Goal: Information Seeking & Learning: Learn about a topic

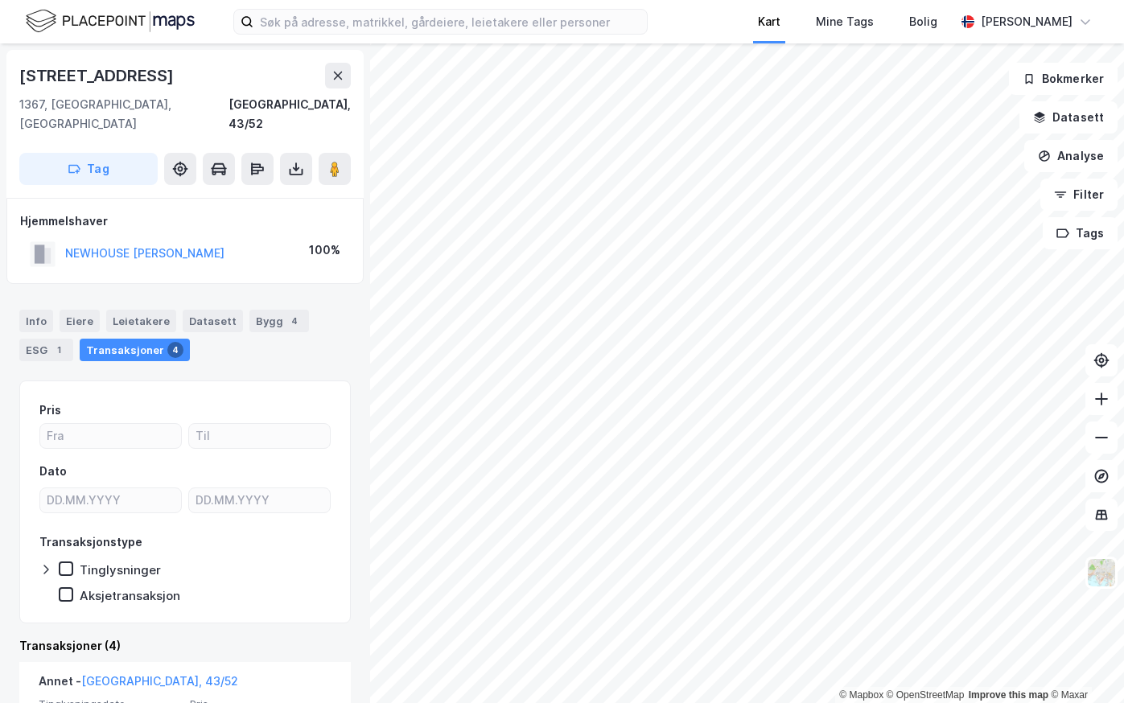
click at [802, 4] on div "Kart Mine Tags Bolig [PERSON_NAME] © Mapbox © OpenStreetMap Improve this map © …" at bounding box center [562, 351] width 1124 height 703
